Goal: Entertainment & Leisure: Consume media (video, audio)

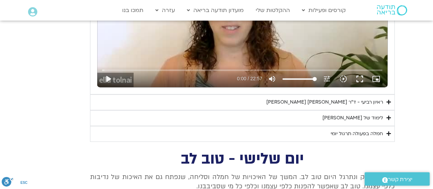
scroll to position [433, 0]
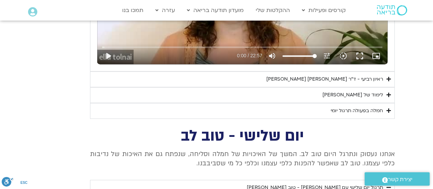
click at [272, 81] on summary "ראיון רביעי - ד"ר [PERSON_NAME] [PERSON_NAME]" at bounding box center [242, 79] width 305 height 16
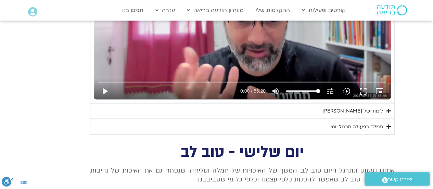
scroll to position [604, 0]
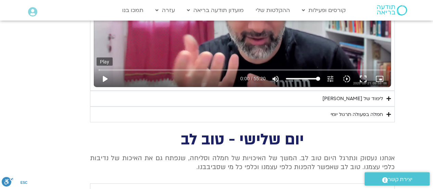
click at [105, 77] on button "play_arrow" at bounding box center [105, 78] width 16 height 16
click at [362, 75] on button "fullscreen" at bounding box center [363, 78] width 16 height 16
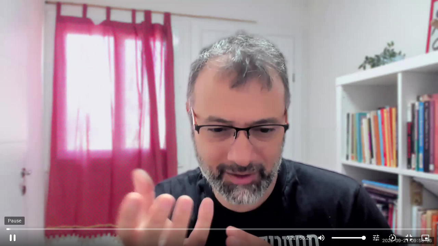
click at [12, 188] on button "pause" at bounding box center [12, 238] width 16 height 16
click at [11, 188] on button "play_arrow" at bounding box center [12, 238] width 16 height 16
click at [12, 188] on button "pause" at bounding box center [12, 238] width 16 height 16
type input "815.365702"
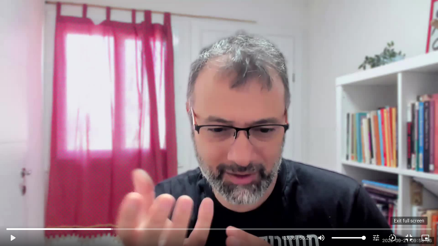
click at [408, 188] on button "fullscreen_exit" at bounding box center [409, 238] width 16 height 16
